Goal: Check status

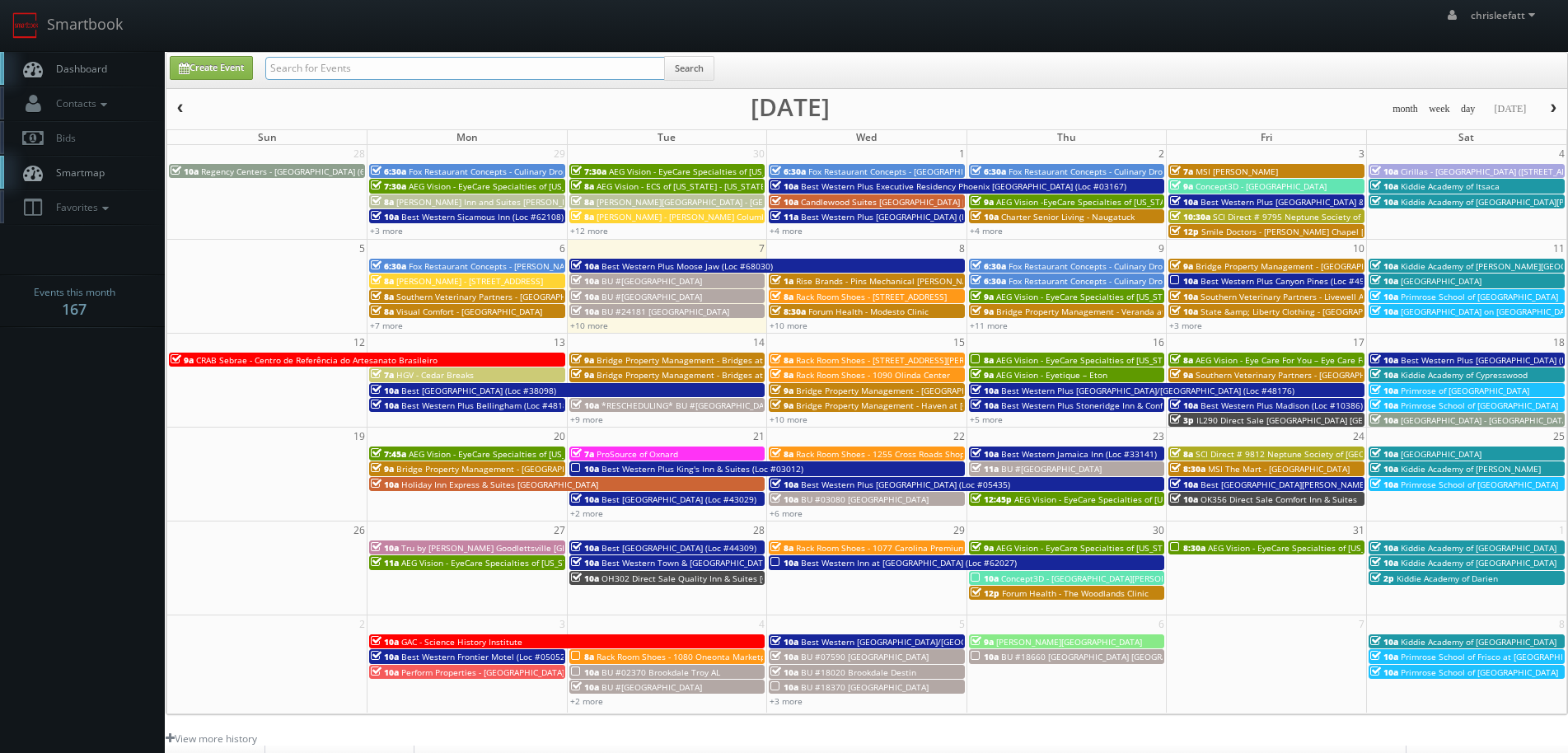
click at [368, 73] on input "text" at bounding box center [465, 68] width 399 height 23
type input "44518"
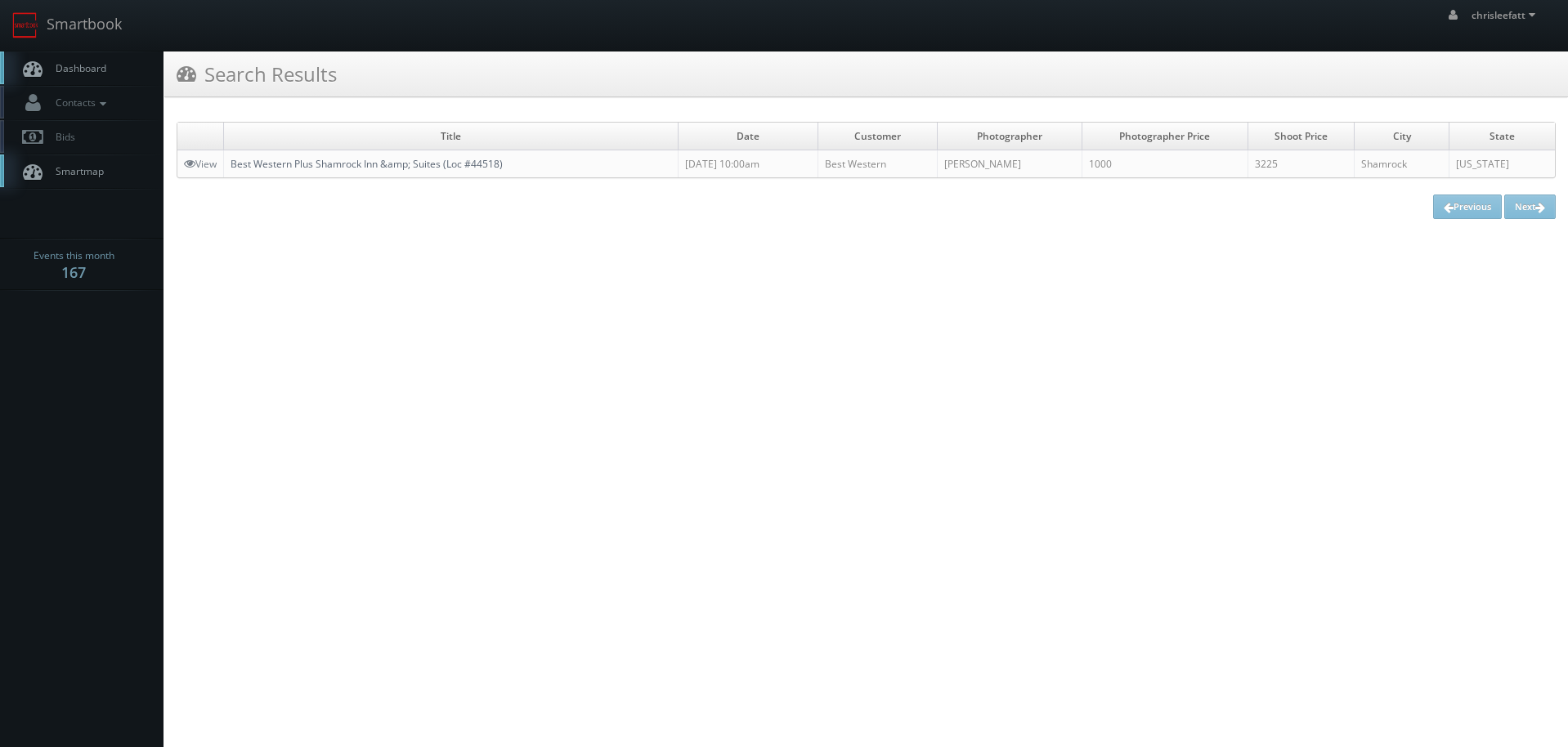
click at [366, 166] on link "Best Western Plus Shamrock Inn &amp; Suites (Loc #44518)" at bounding box center [366, 164] width 273 height 14
